Goal: Transaction & Acquisition: Purchase product/service

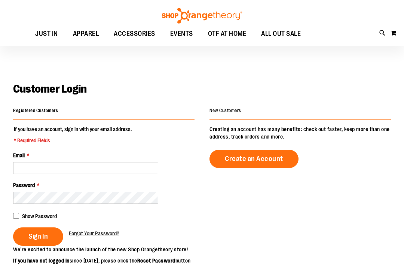
scroll to position [102, 0]
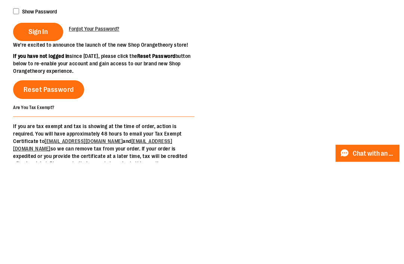
type input "**********"
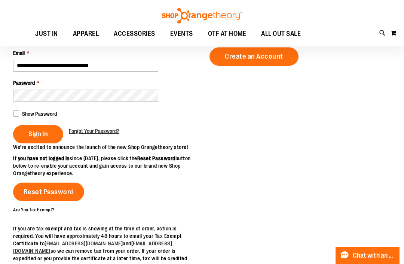
click at [43, 132] on span "Sign In" at bounding box center [37, 134] width 19 height 8
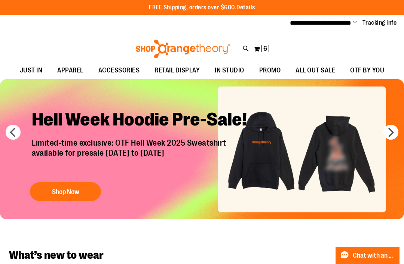
click at [263, 50] on span "6 6 items" at bounding box center [264, 48] width 7 height 7
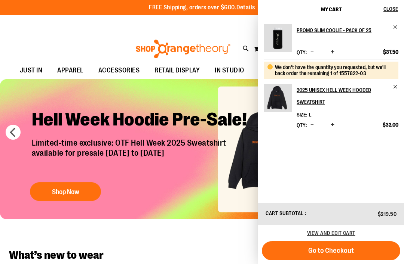
click at [353, 250] on button "Go to Checkout" at bounding box center [331, 250] width 138 height 19
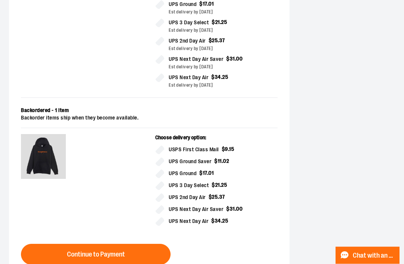
scroll to position [302, 0]
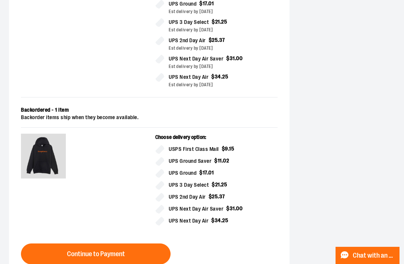
click at [116, 255] on span "Continue to Payment" at bounding box center [96, 254] width 58 height 7
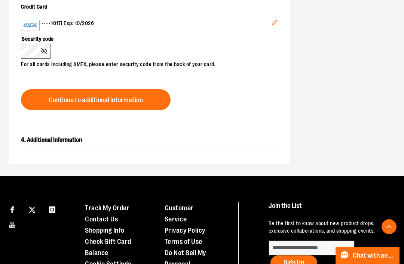
click at [81, 19] on div "•••• 1017 | Exp: 10/2026 Edit Security code For all cards including AMEX, pleas…" at bounding box center [149, 44] width 256 height 67
click at [94, 26] on div "•••• 1017 | Exp: 10/2026" at bounding box center [146, 25] width 250 height 11
click at [35, 27] on img at bounding box center [30, 25] width 15 height 9
click at [84, 26] on div "•••• 1017 | Exp: 10/2026" at bounding box center [146, 25] width 250 height 11
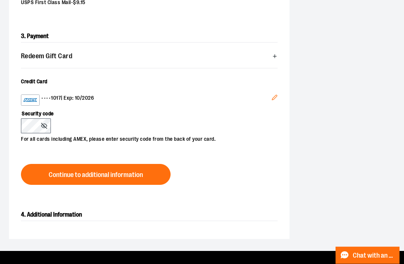
scroll to position [219, 0]
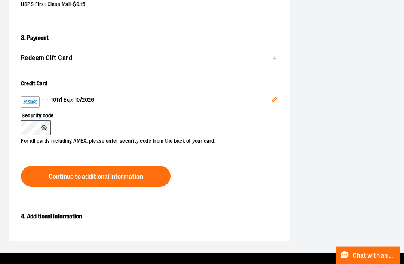
click at [273, 105] on button "Edit" at bounding box center [274, 101] width 18 height 20
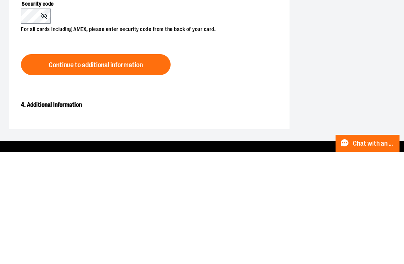
click at [133, 174] on span "Continue to additional information" at bounding box center [96, 177] width 94 height 7
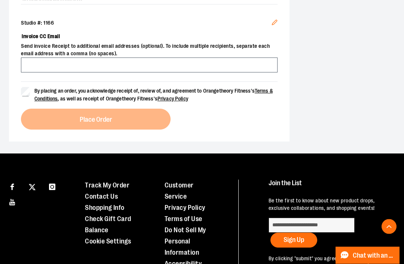
scroll to position [316, 0]
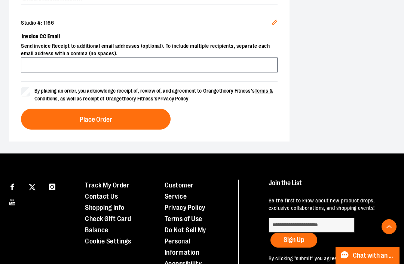
click at [111, 121] on span "Place Order" at bounding box center [96, 119] width 33 height 7
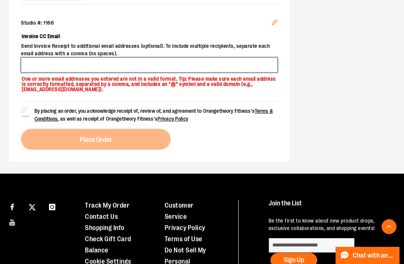
click at [162, 65] on input "Invoice CC Email" at bounding box center [149, 65] width 256 height 15
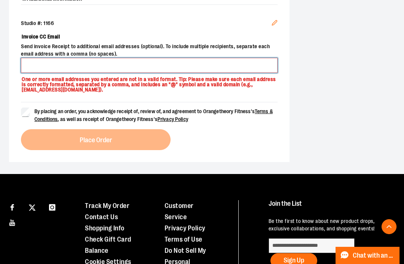
type input "**********"
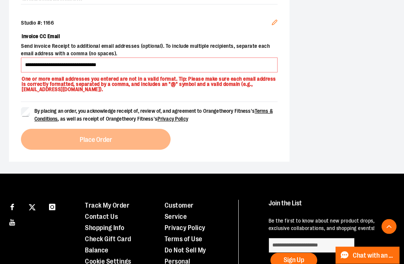
scroll to position [316, 0]
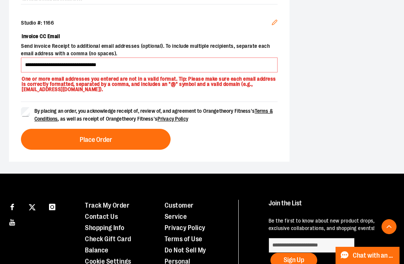
click at [112, 143] on button "Place Order" at bounding box center [95, 139] width 149 height 21
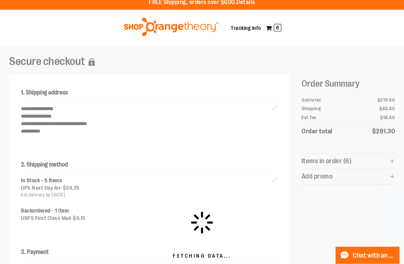
scroll to position [0, 0]
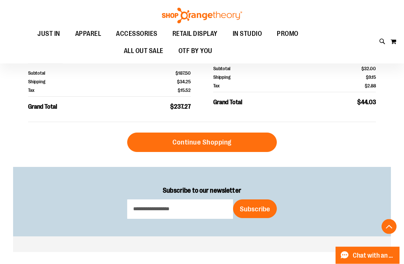
scroll to position [303, 0]
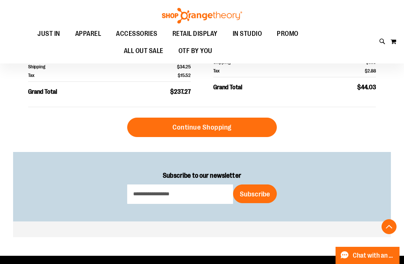
click at [220, 125] on span "Continue Shopping" at bounding box center [201, 127] width 59 height 8
